Goal: Check status

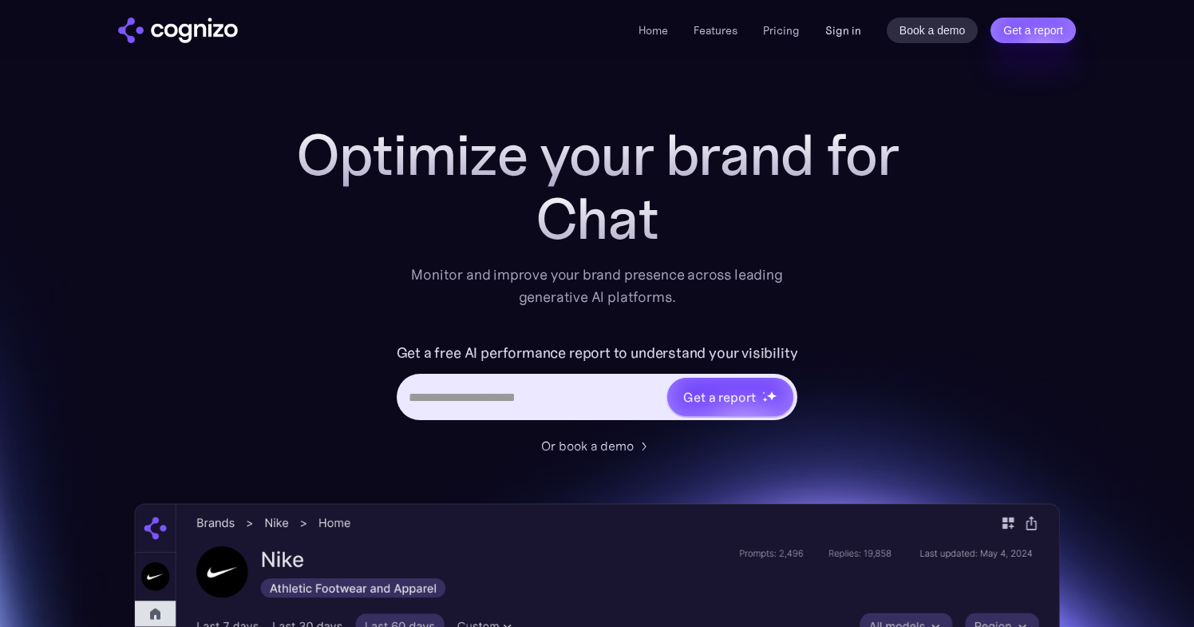
click at [847, 37] on link "Sign in" at bounding box center [843, 30] width 36 height 19
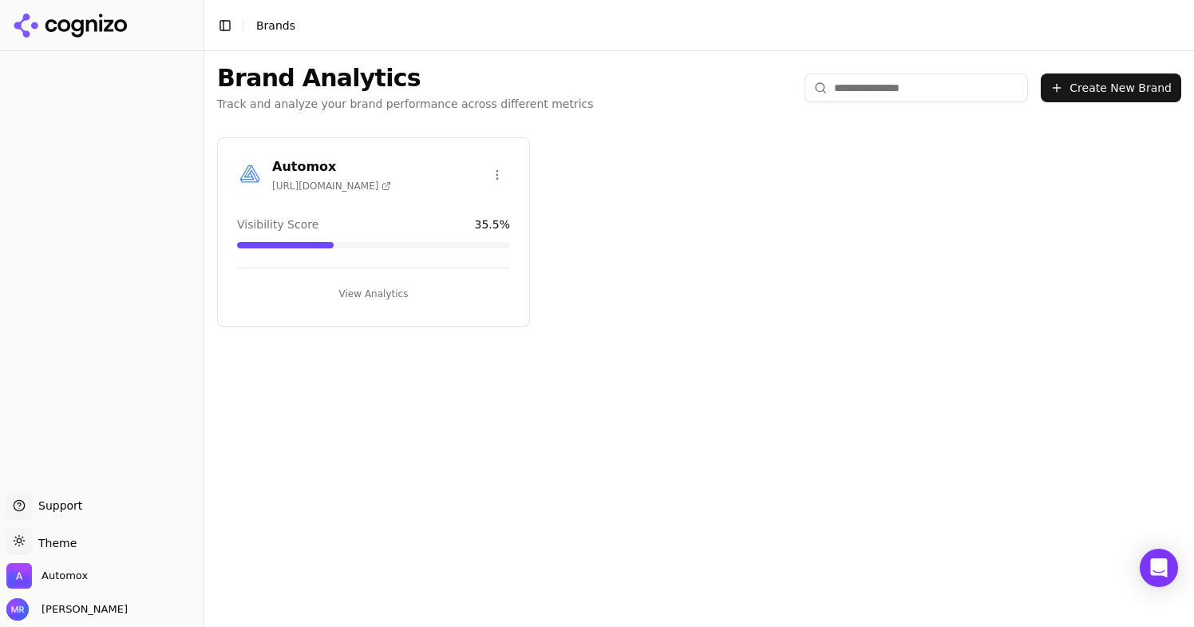
click at [390, 216] on div "Visibility Score 35.5 %" at bounding box center [373, 224] width 273 height 16
click at [308, 168] on h3 "Automox" at bounding box center [331, 166] width 119 height 19
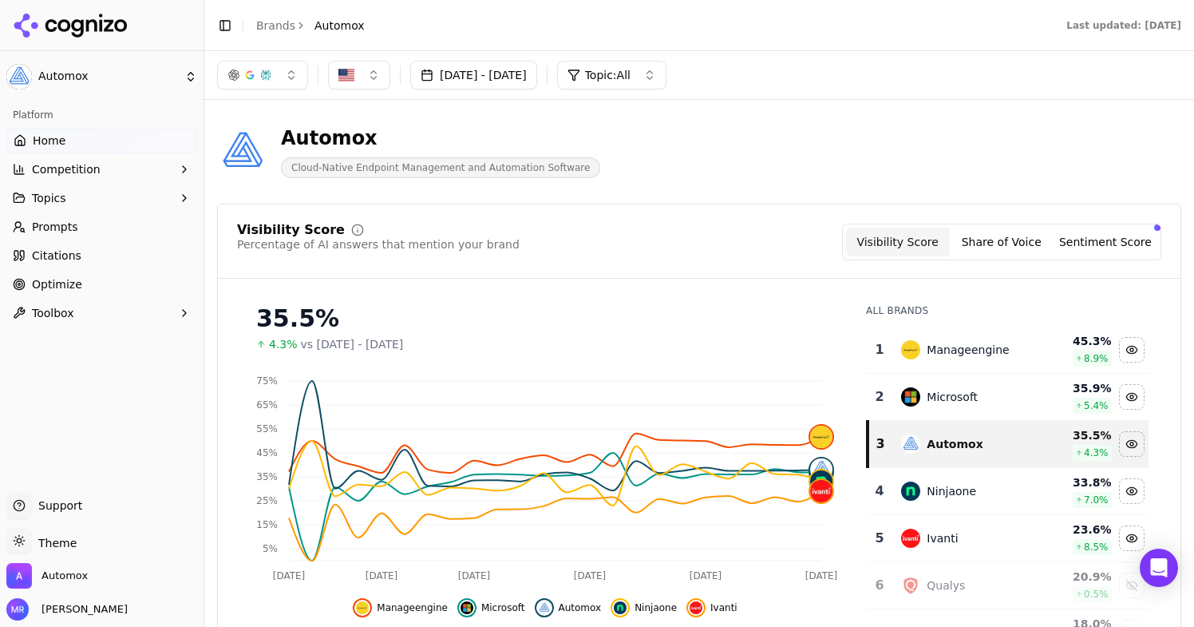
click at [537, 71] on button "[DATE] - [DATE]" at bounding box center [473, 75] width 127 height 29
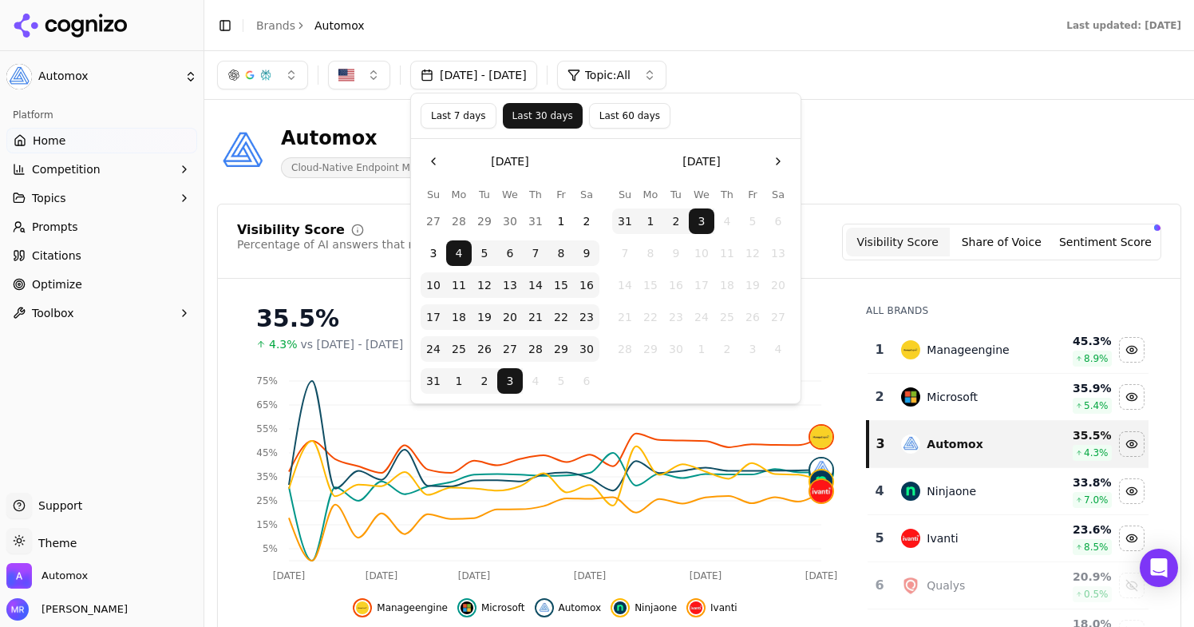
click at [878, 78] on div "[DATE] - [DATE] Topic: All" at bounding box center [699, 75] width 964 height 29
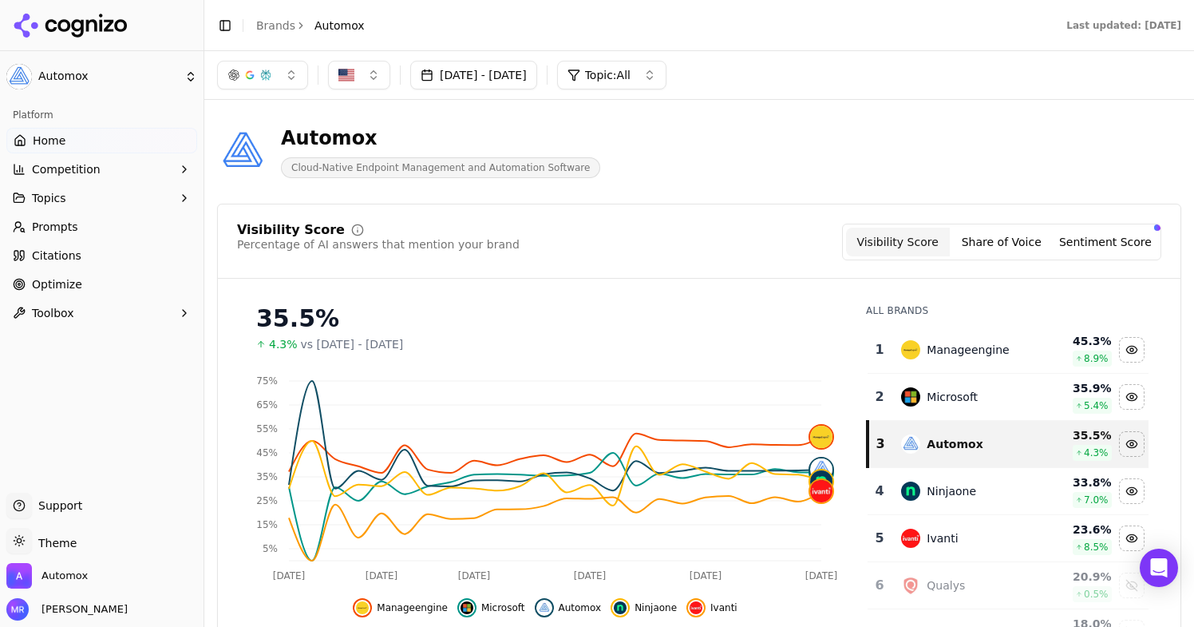
click at [519, 76] on button "[DATE] - [DATE]" at bounding box center [473, 75] width 127 height 29
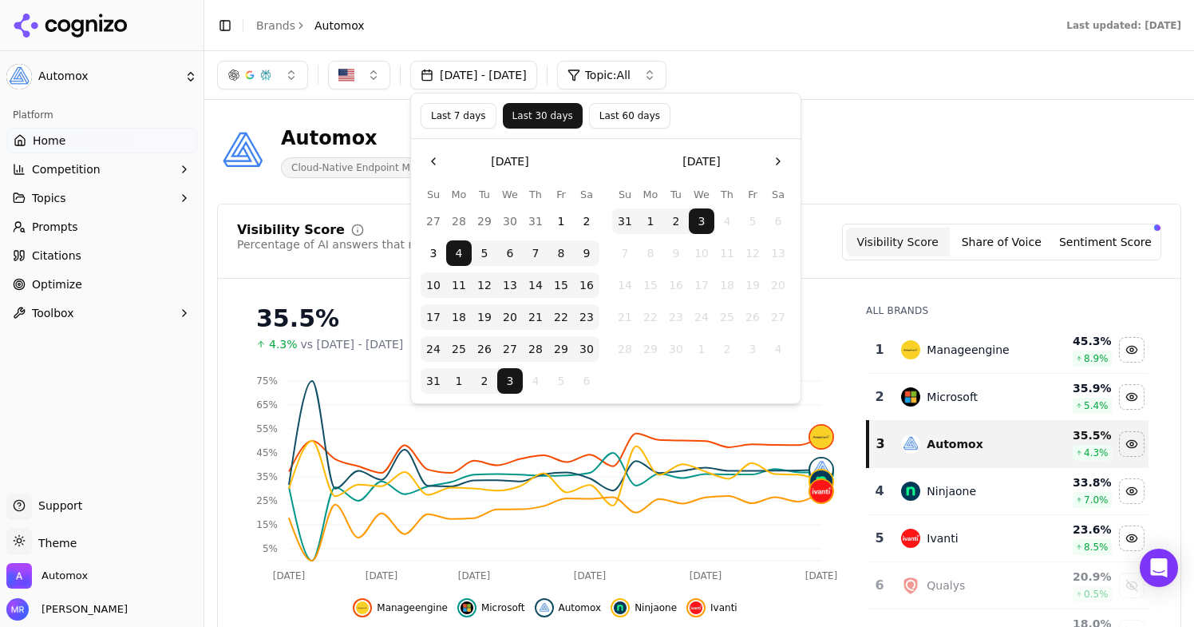
click at [452, 130] on div "Last 7 days Last 30 days Last 60 days" at bounding box center [606, 116] width 390 height 46
click at [453, 121] on button "Last 7 days" at bounding box center [459, 116] width 76 height 26
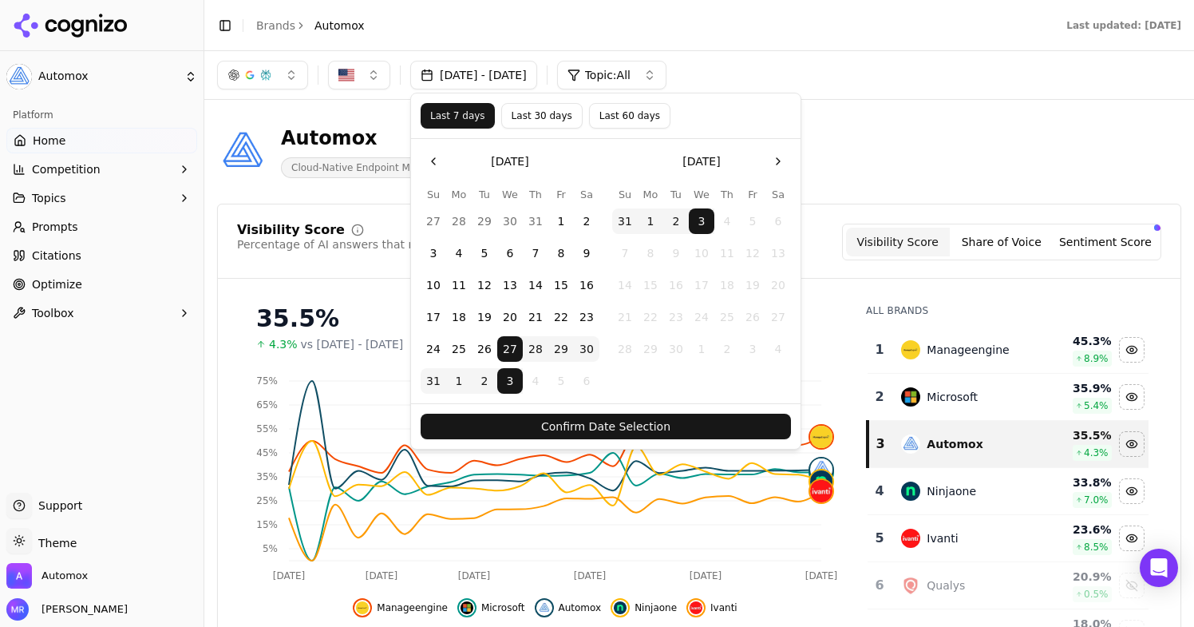
click at [590, 422] on button "Confirm Date Selection" at bounding box center [606, 427] width 370 height 26
